Goal: Check status

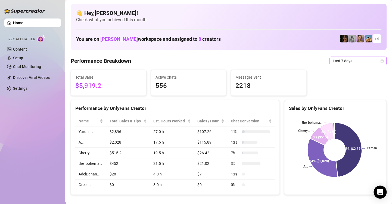
click at [381, 60] on icon "calendar" at bounding box center [382, 60] width 3 height 3
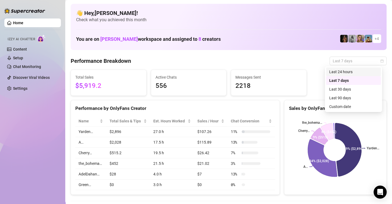
click at [357, 72] on div "Last 24 hours" at bounding box center [353, 72] width 48 height 6
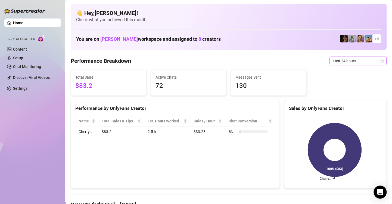
click at [380, 60] on icon "calendar" at bounding box center [381, 60] width 3 height 3
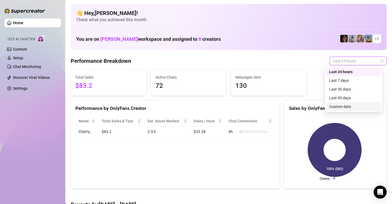
click at [363, 107] on div "Custom date" at bounding box center [353, 107] width 48 height 6
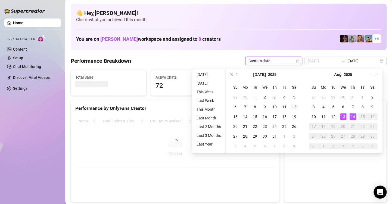
type input "2025-08-13"
click at [342, 117] on div "13" at bounding box center [343, 116] width 7 height 7
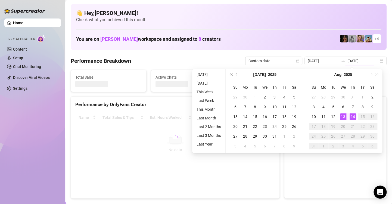
type input "2025-08-13"
